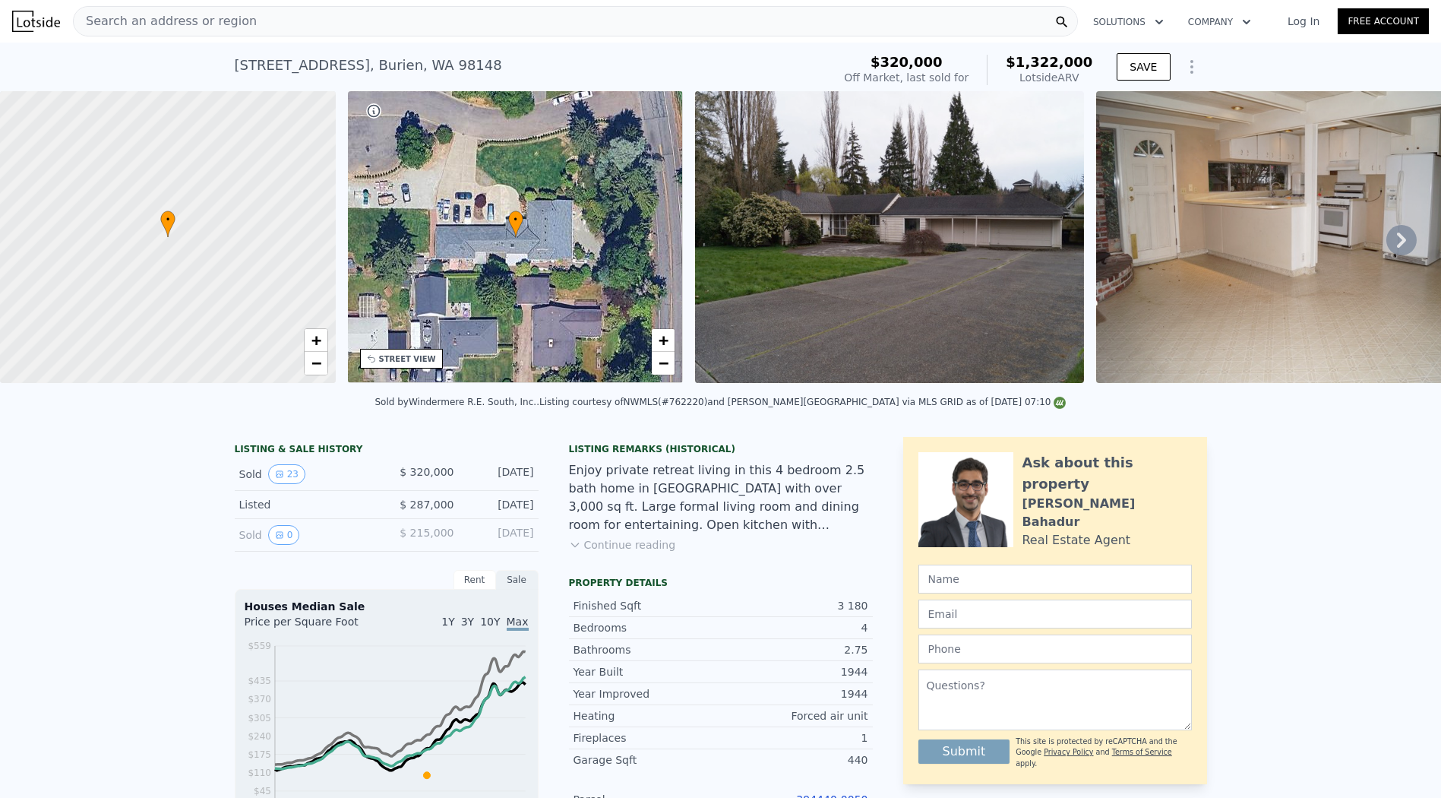
scroll to position [416, 0]
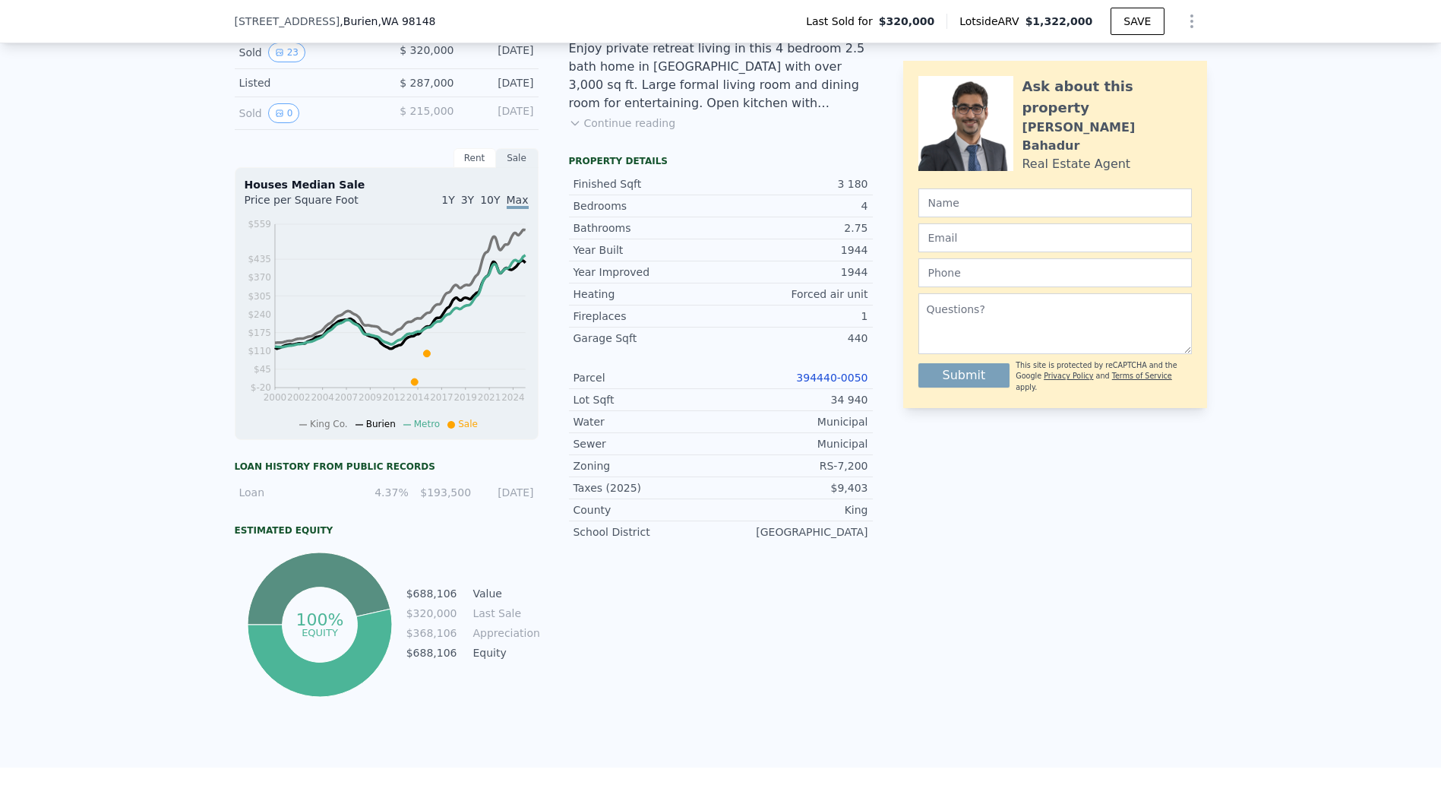
click at [849, 384] on link "394440-0050" at bounding box center [831, 378] width 71 height 12
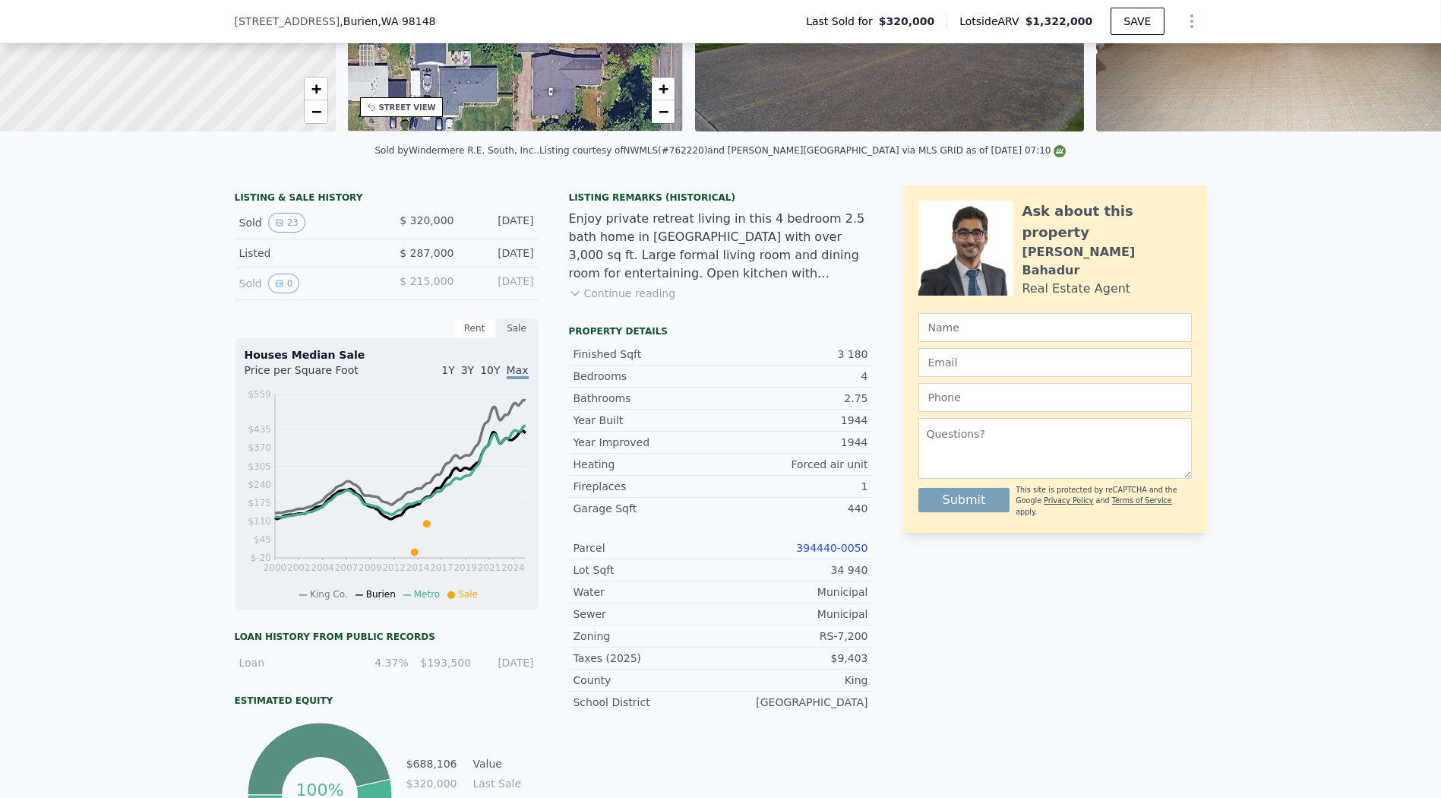
scroll to position [5, 0]
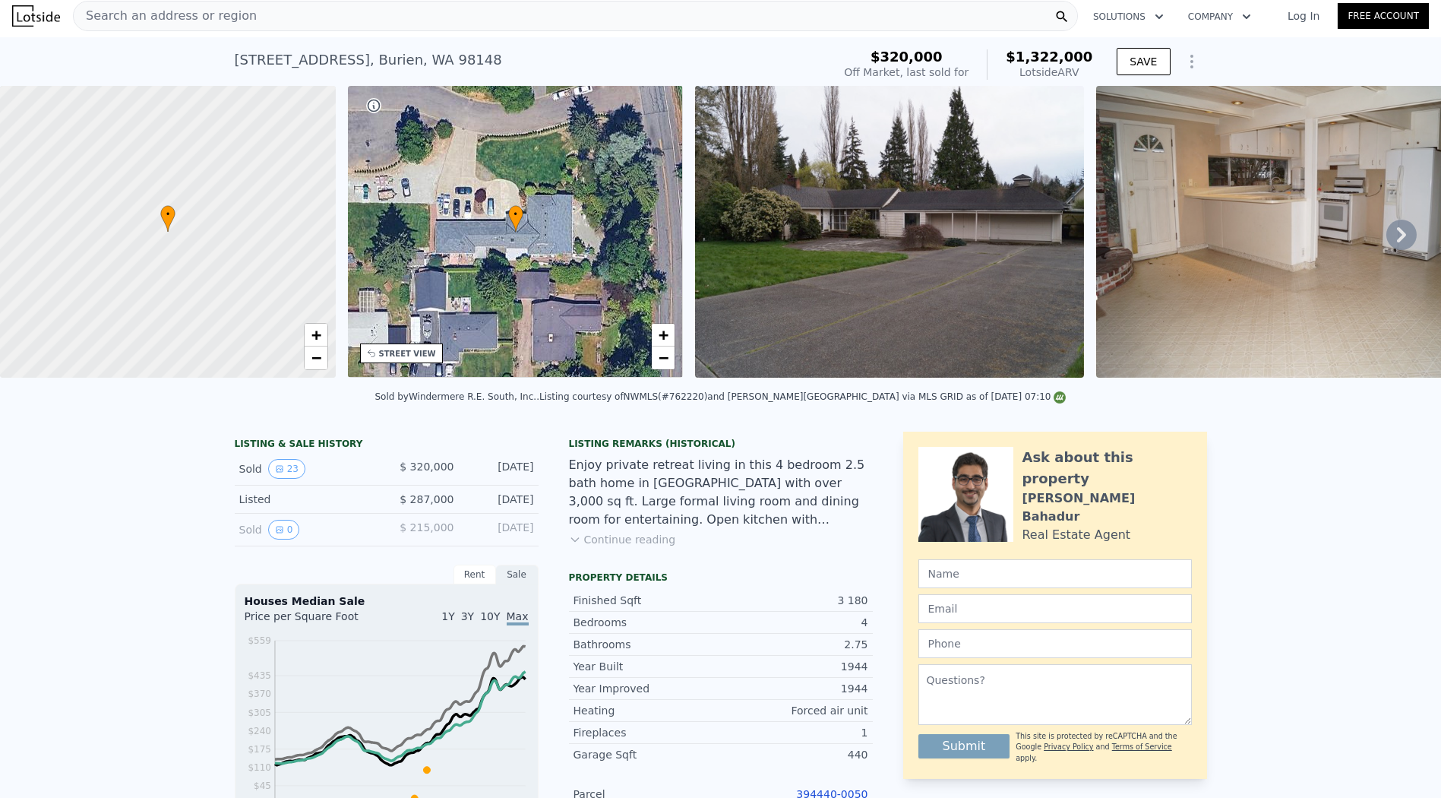
click at [561, 17] on div "Search an address or region" at bounding box center [575, 16] width 1005 height 30
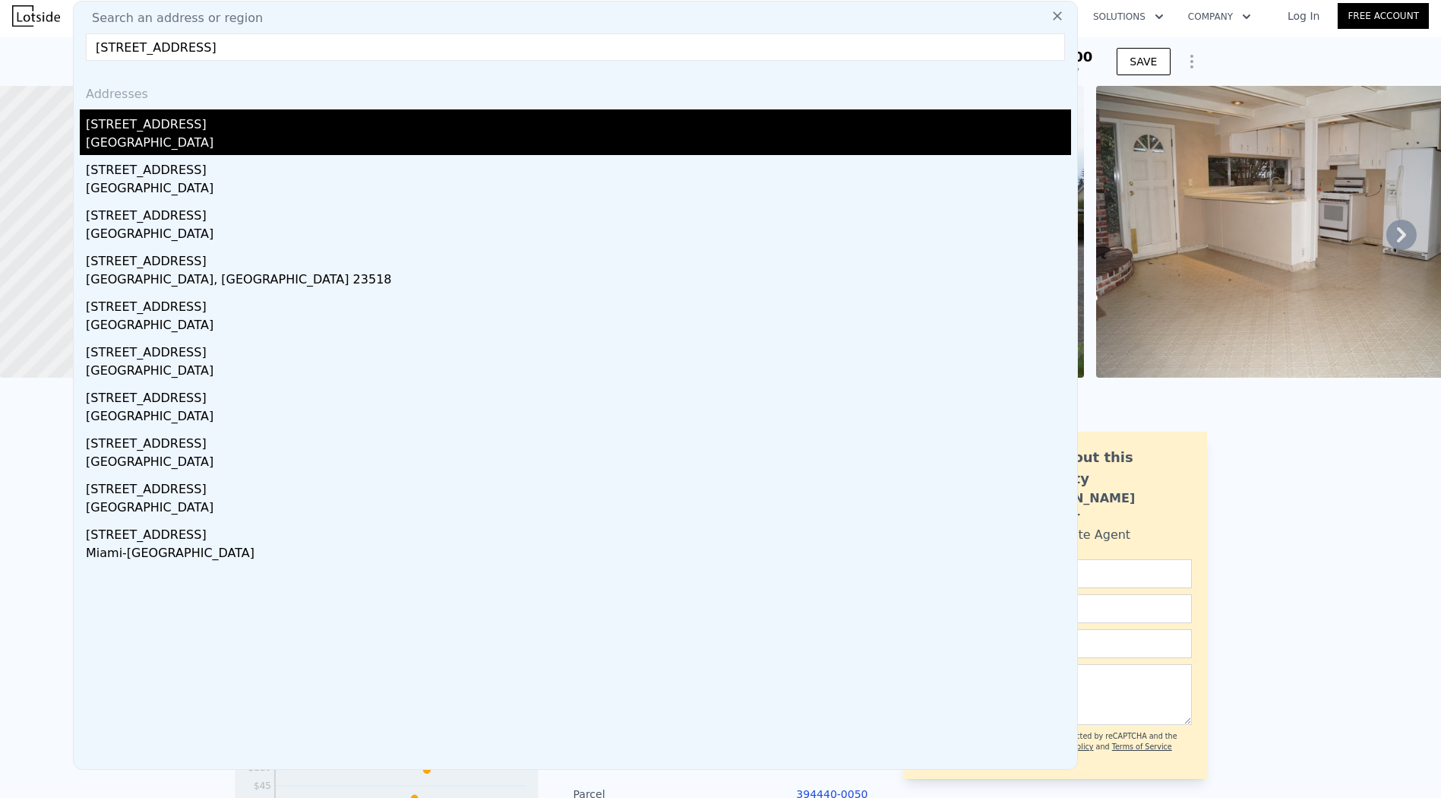
type input "[STREET_ADDRESS]"
click at [355, 128] on div "[STREET_ADDRESS]" at bounding box center [579, 121] width 986 height 24
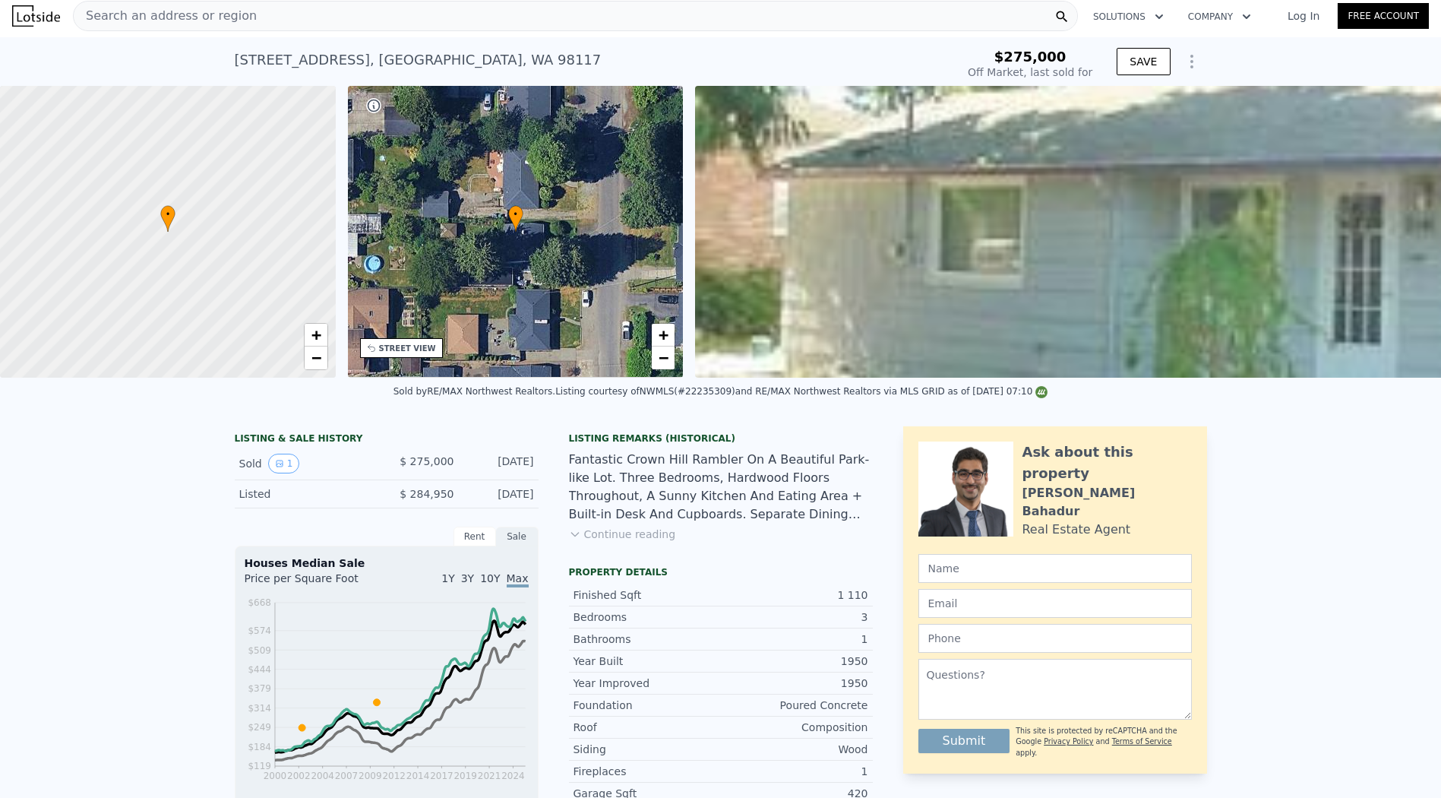
type input "$ 850,000"
type input "$ 488,561"
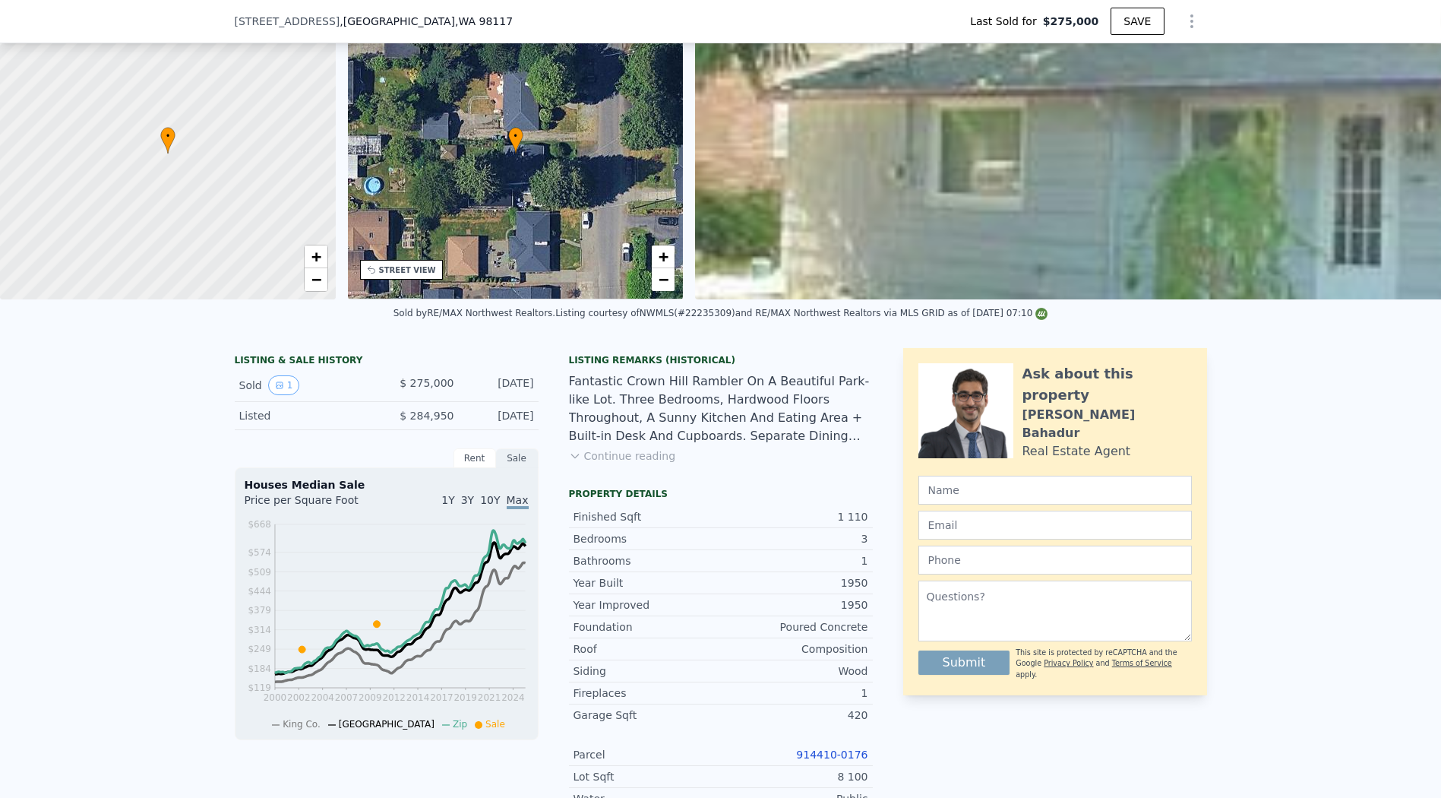
scroll to position [337, 0]
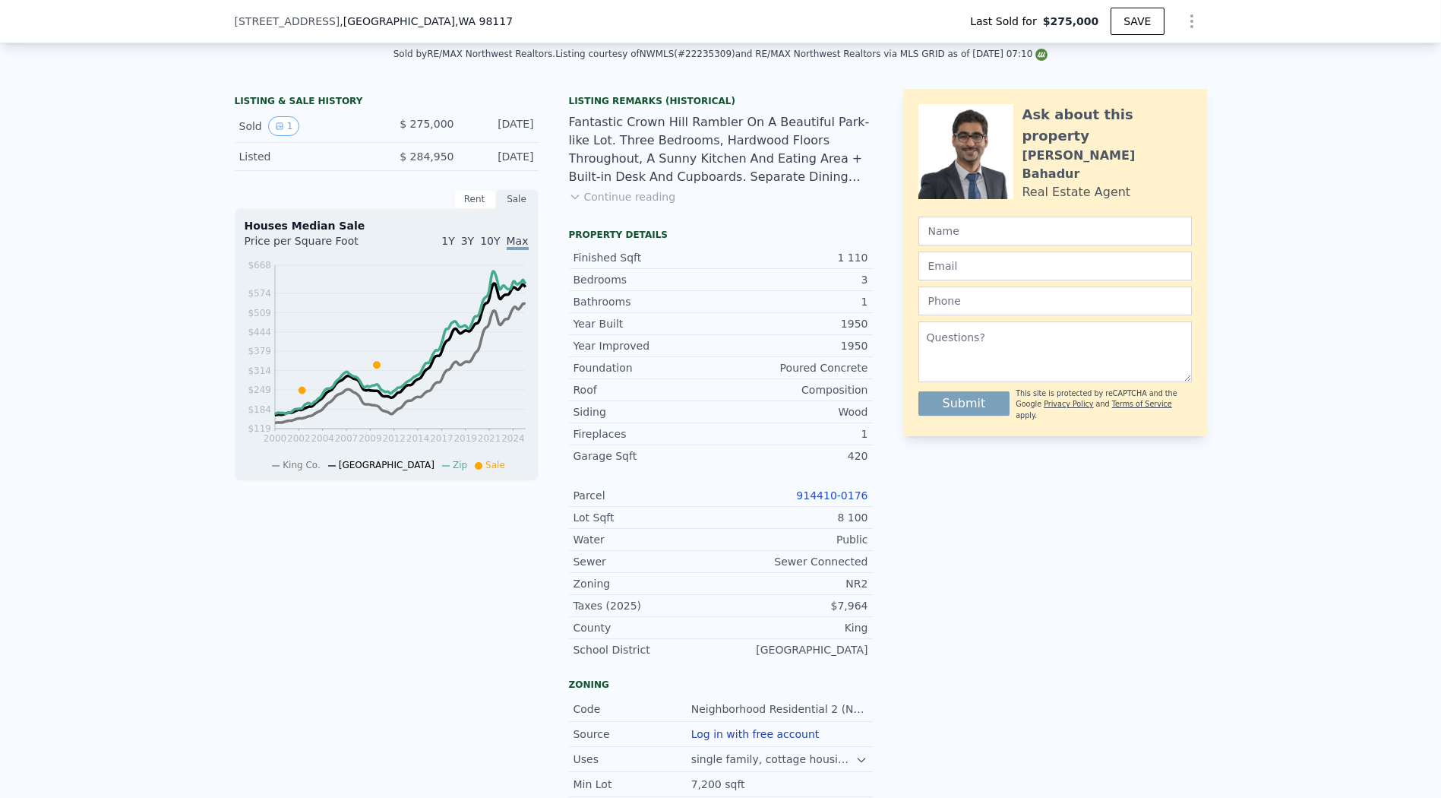
click at [837, 502] on link "914410-0176" at bounding box center [831, 495] width 71 height 12
